Goal: Find specific page/section: Find specific page/section

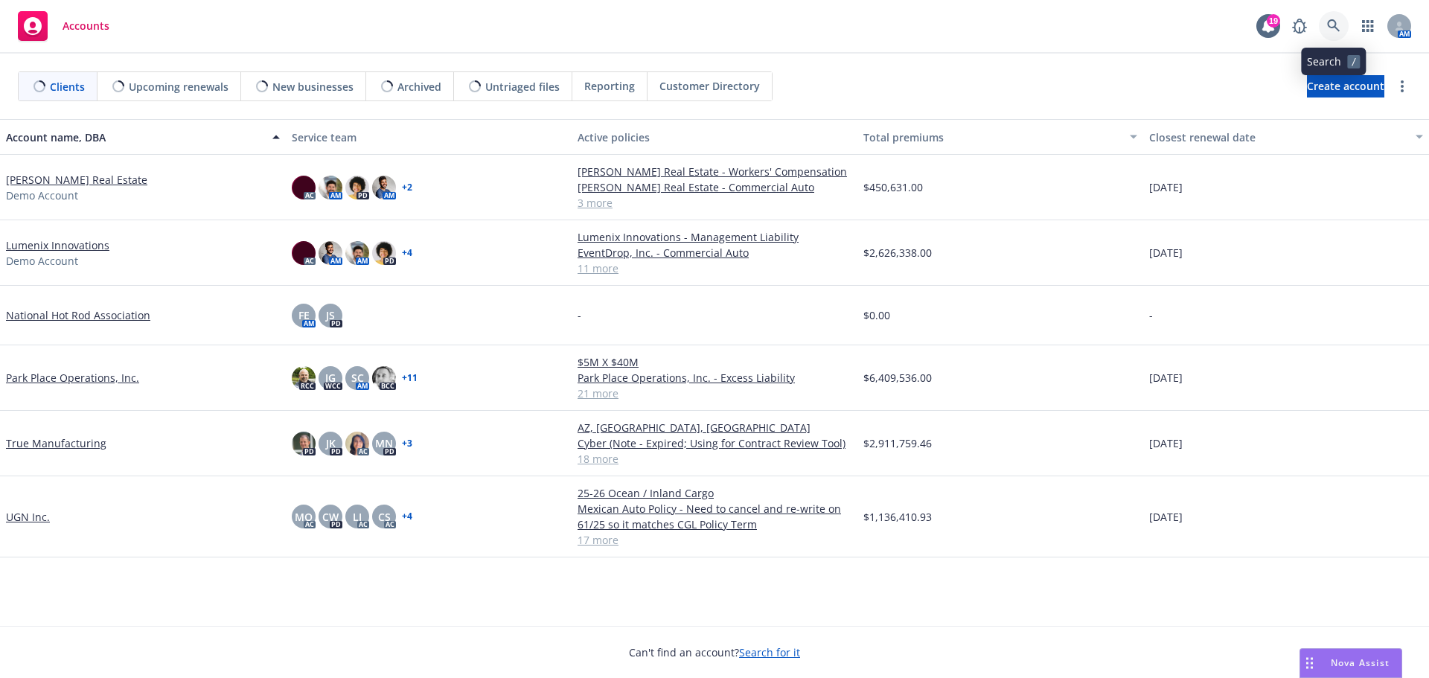
click at [1336, 22] on icon at bounding box center [1333, 25] width 13 height 13
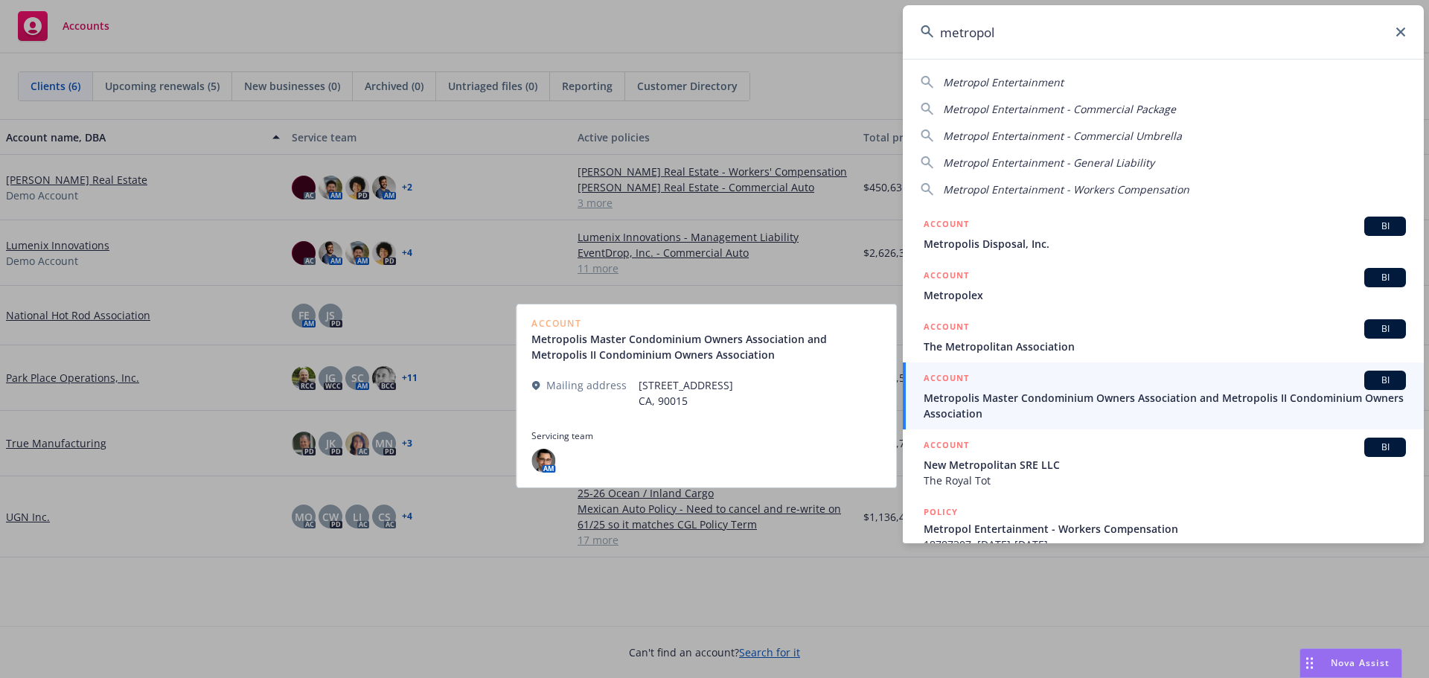
type input "metropol"
click at [1133, 399] on span "Metropolis Master Condominium Owners Association and Metropolis II Condominium …" at bounding box center [1164, 405] width 482 height 31
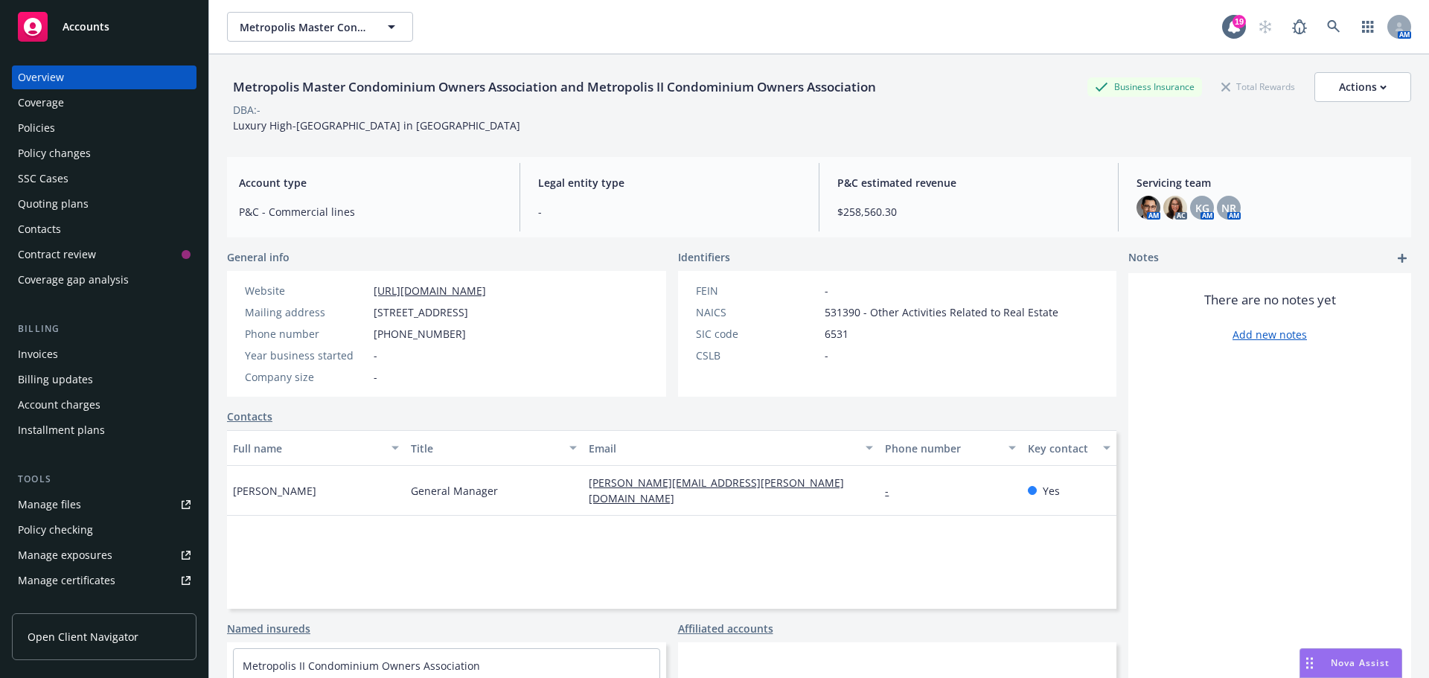
click at [57, 349] on div "Invoices" at bounding box center [104, 354] width 173 height 24
